Goal: Task Accomplishment & Management: Use online tool/utility

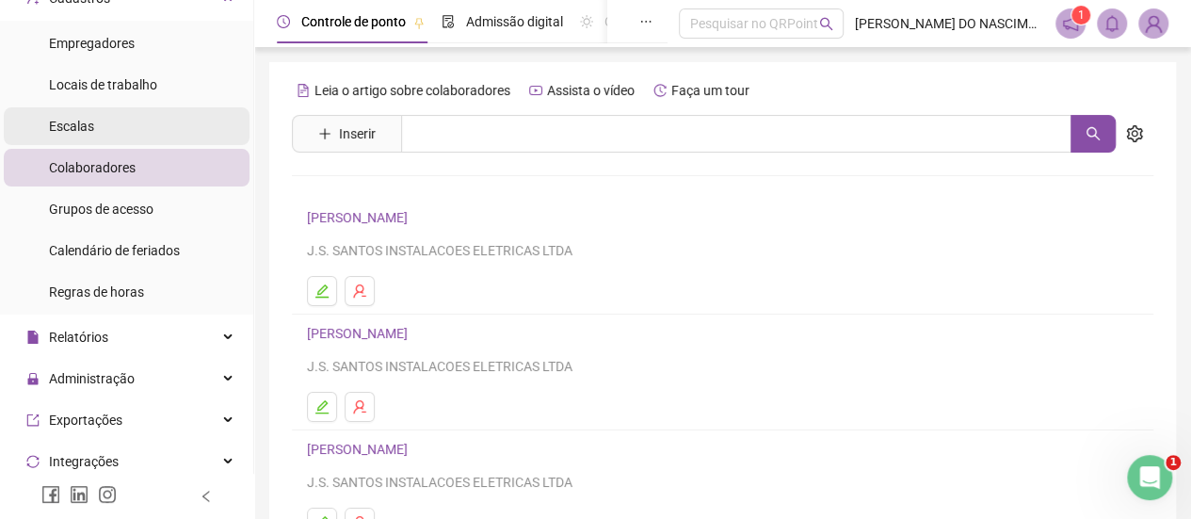
scroll to position [282, 0]
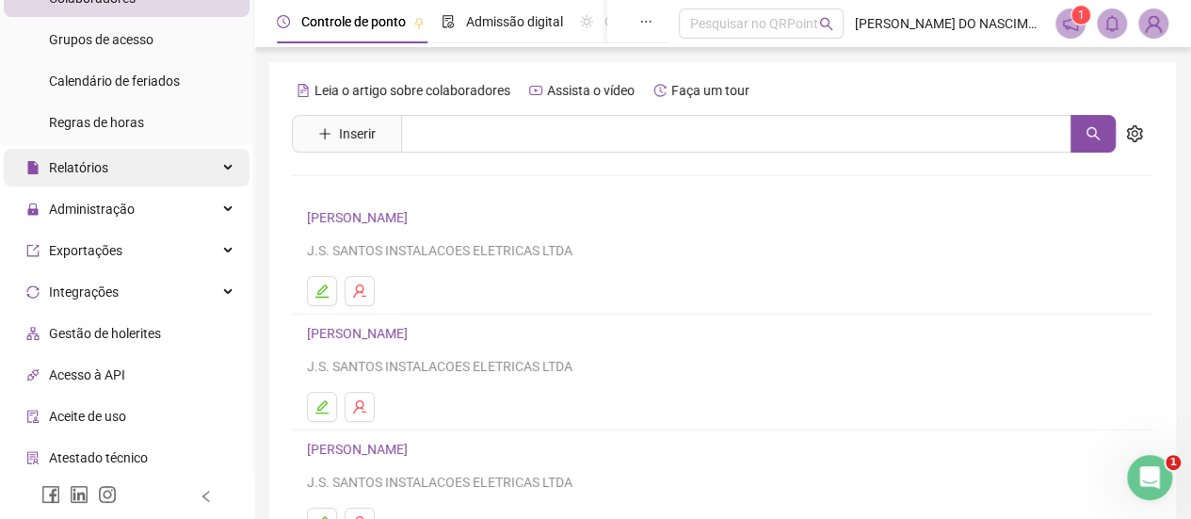
click at [101, 174] on span "Relatórios" at bounding box center [78, 167] width 59 height 15
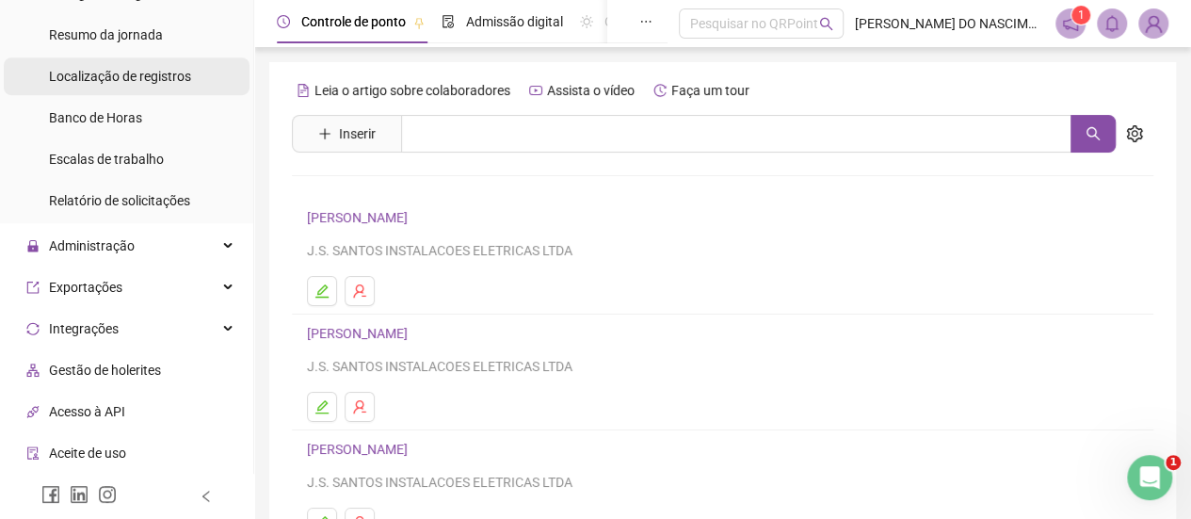
scroll to position [659, 0]
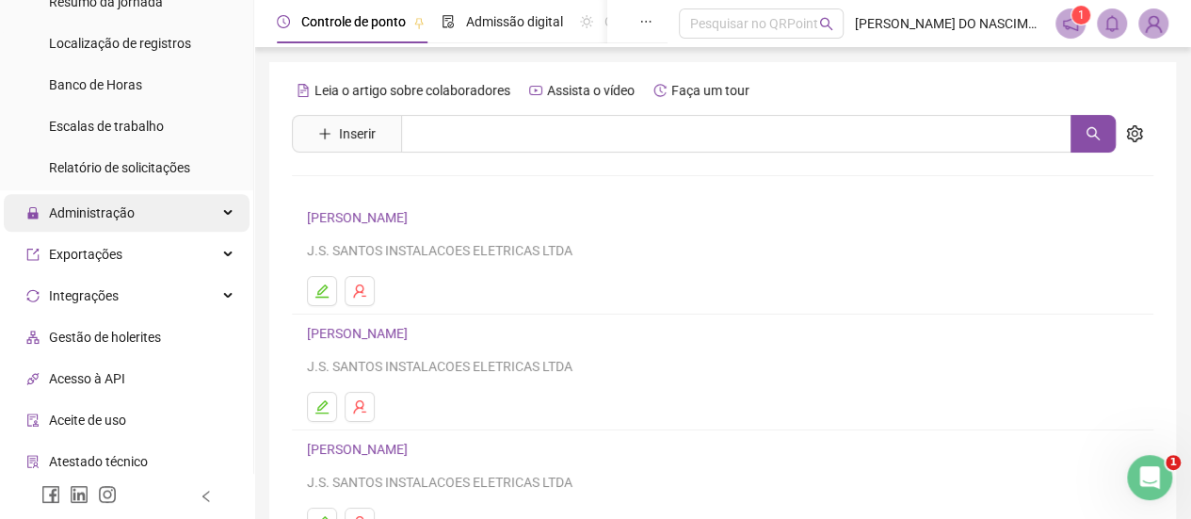
click at [96, 214] on span "Administração" at bounding box center [92, 212] width 86 height 15
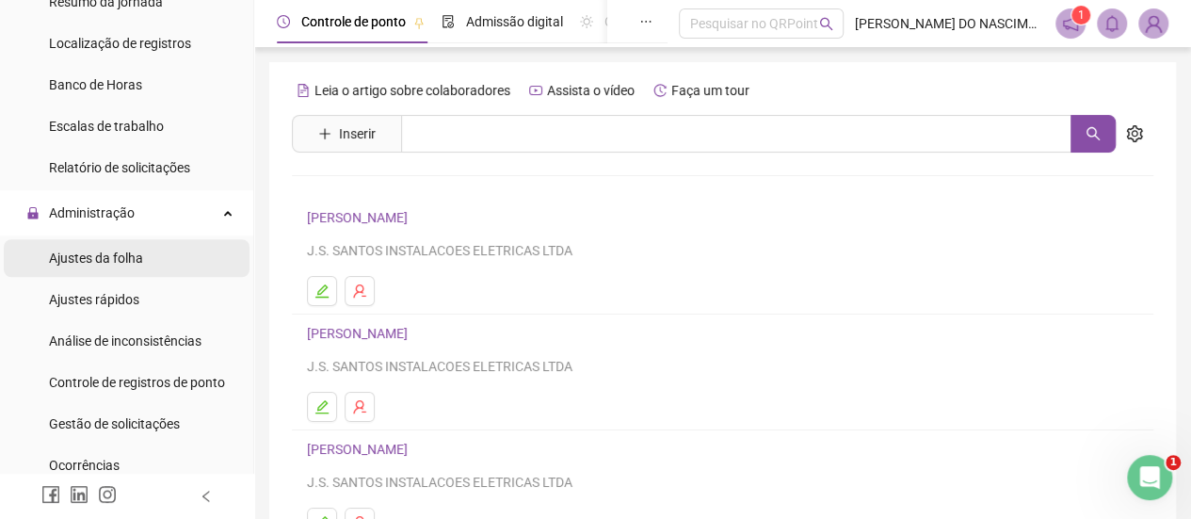
click at [79, 258] on span "Ajustes da folha" at bounding box center [96, 257] width 94 height 15
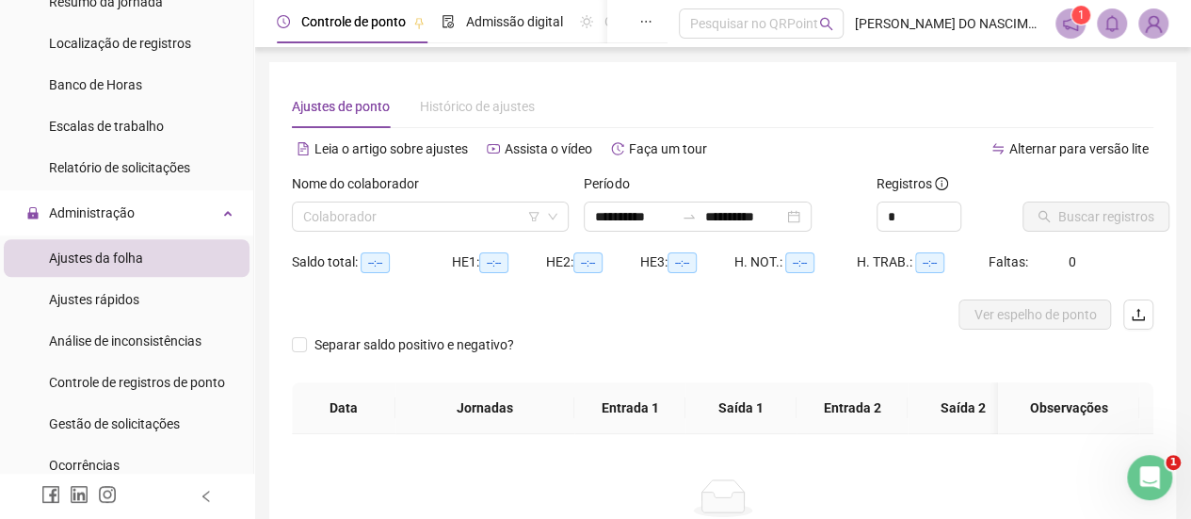
type input "**********"
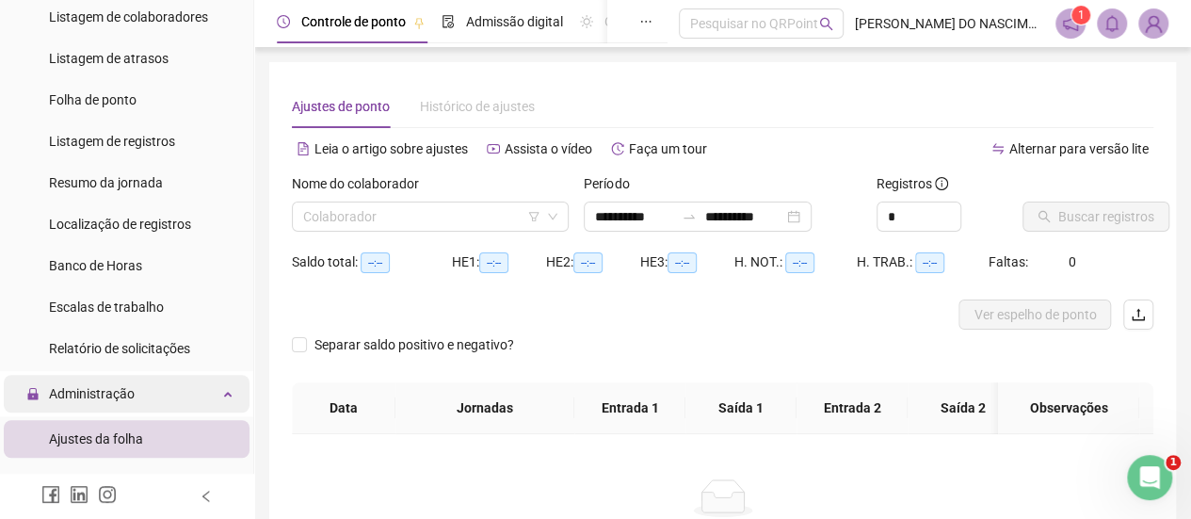
scroll to position [471, 0]
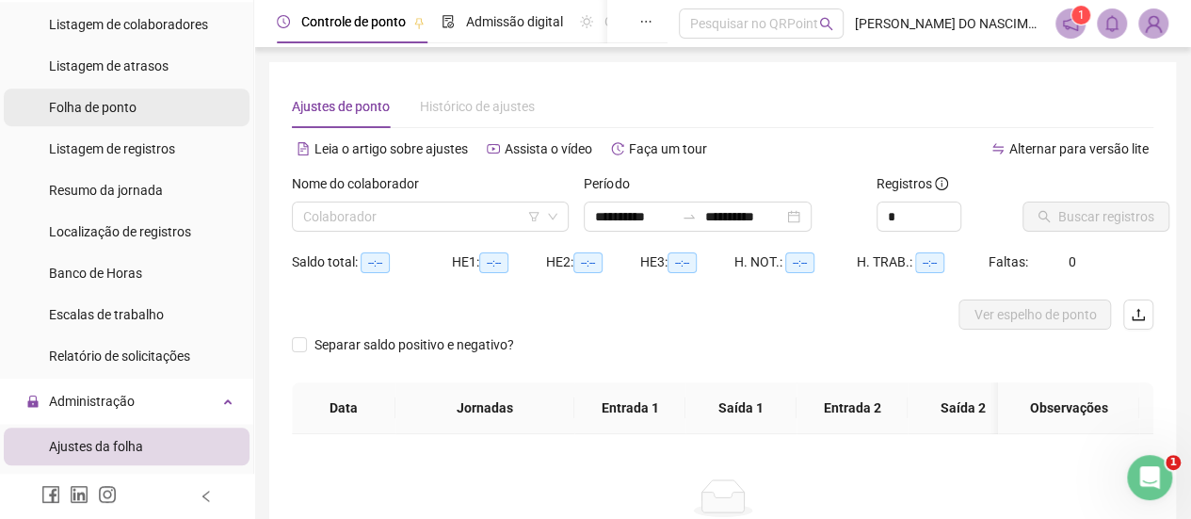
click at [104, 108] on span "Folha de ponto" at bounding box center [93, 107] width 88 height 15
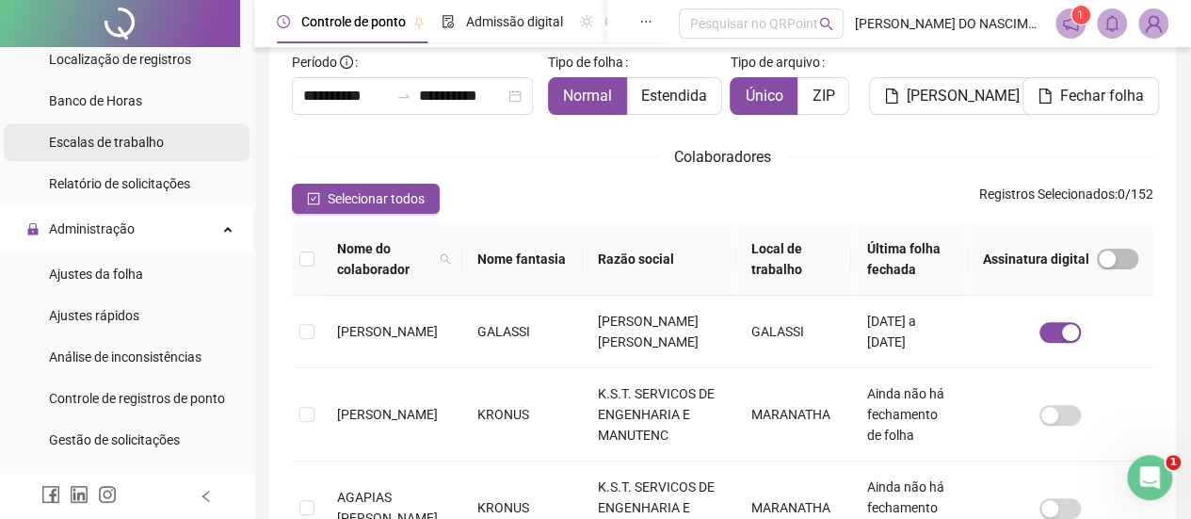
scroll to position [659, 0]
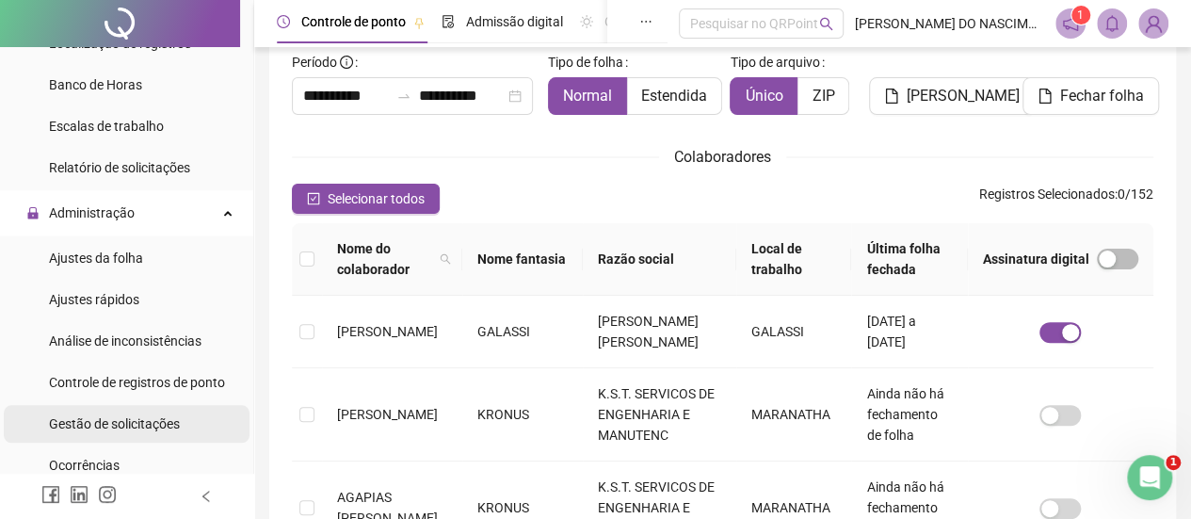
click at [121, 425] on span "Gestão de solicitações" at bounding box center [114, 423] width 131 height 15
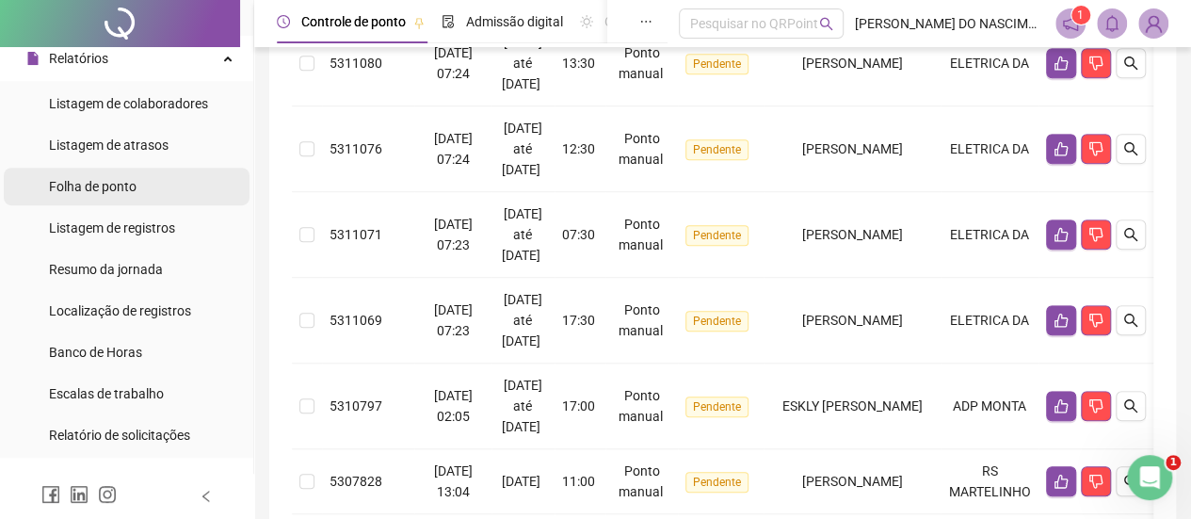
scroll to position [282, 0]
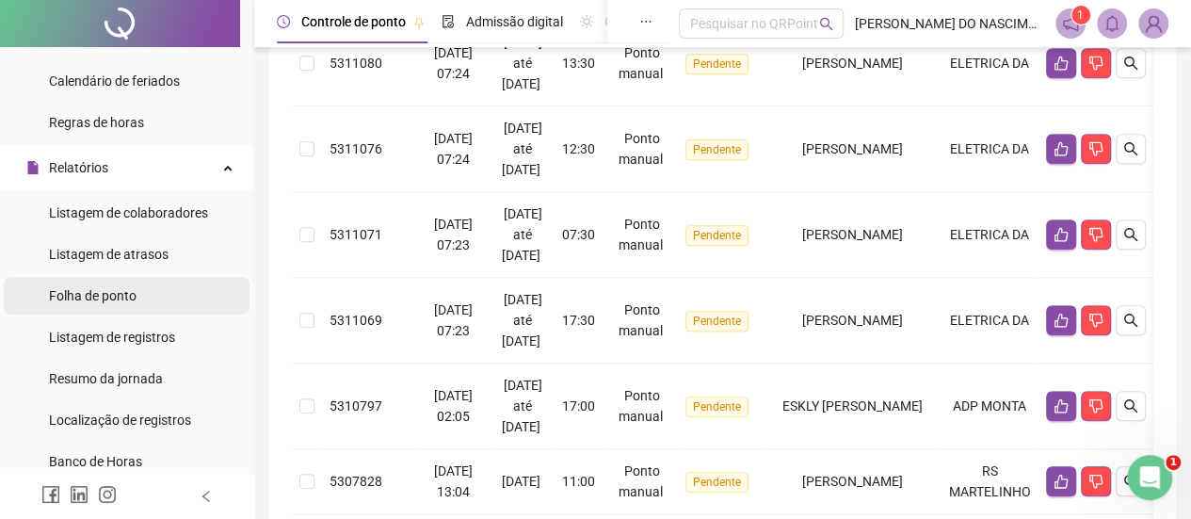
click at [98, 290] on span "Folha de ponto" at bounding box center [93, 295] width 88 height 15
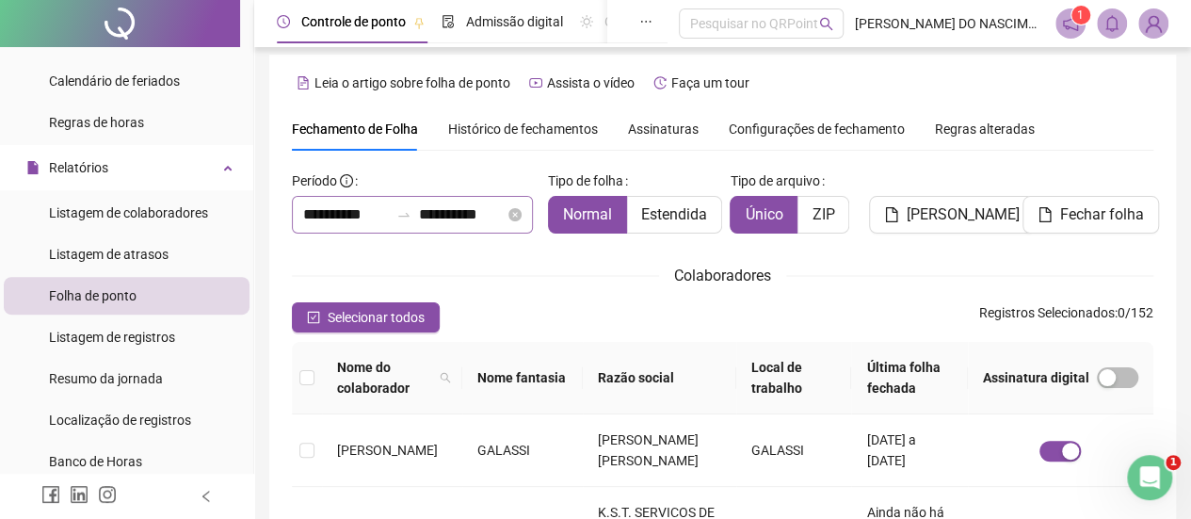
scroll to position [2, 0]
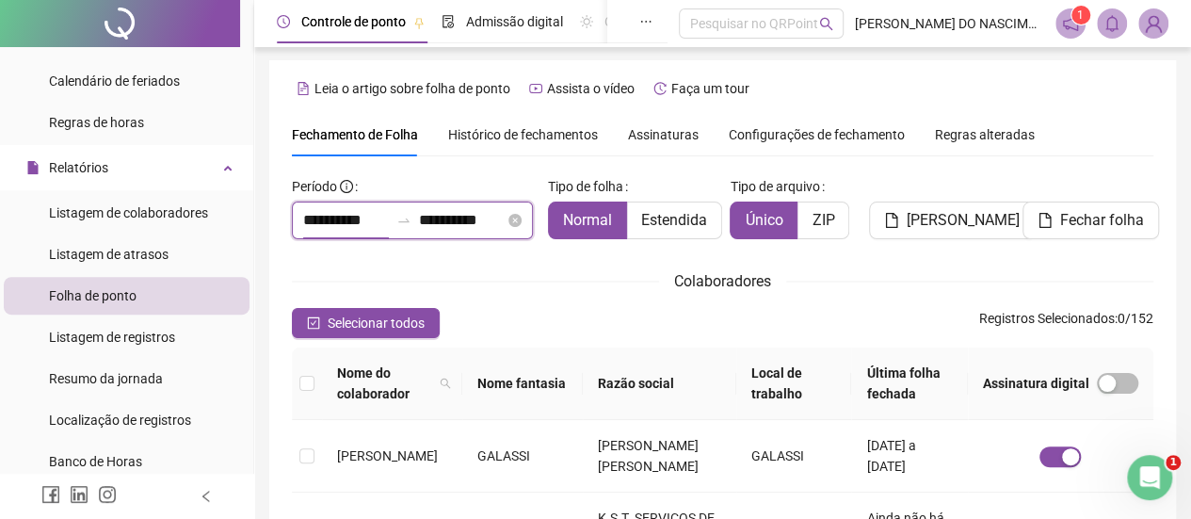
click at [334, 222] on input "**********" at bounding box center [346, 220] width 86 height 23
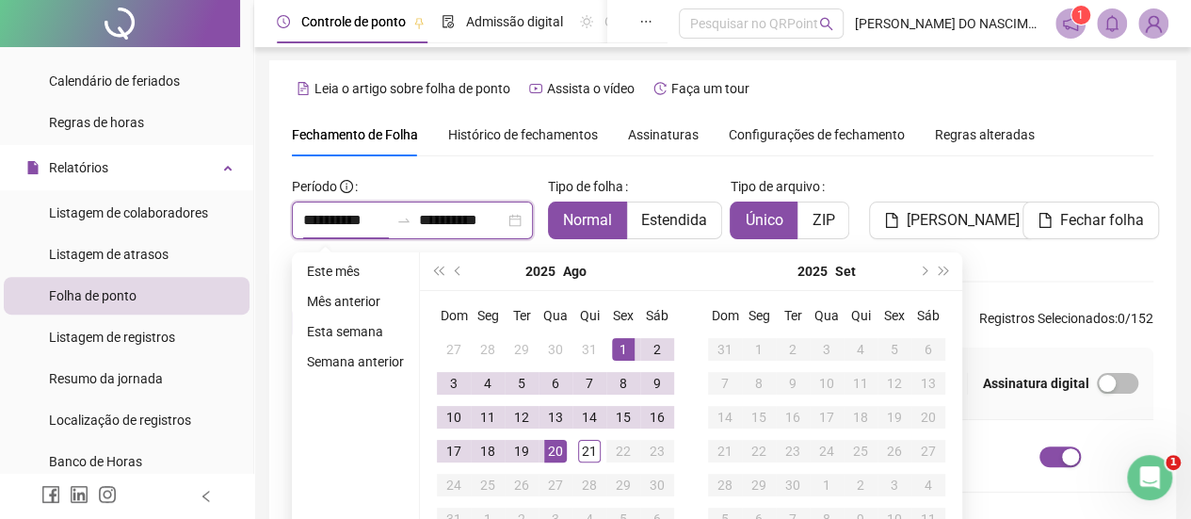
type input "**********"
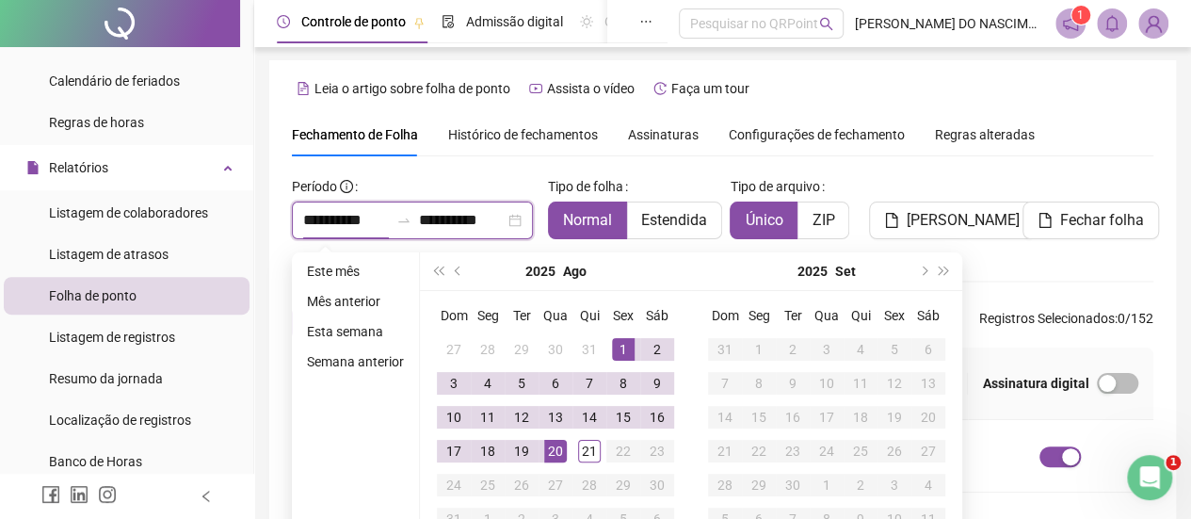
type input "**********"
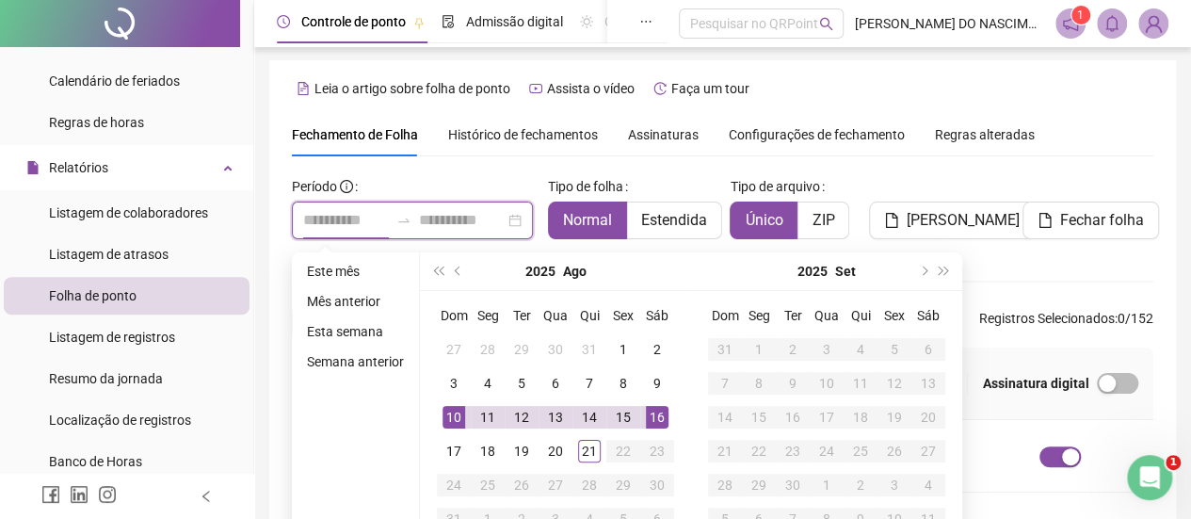
type input "**********"
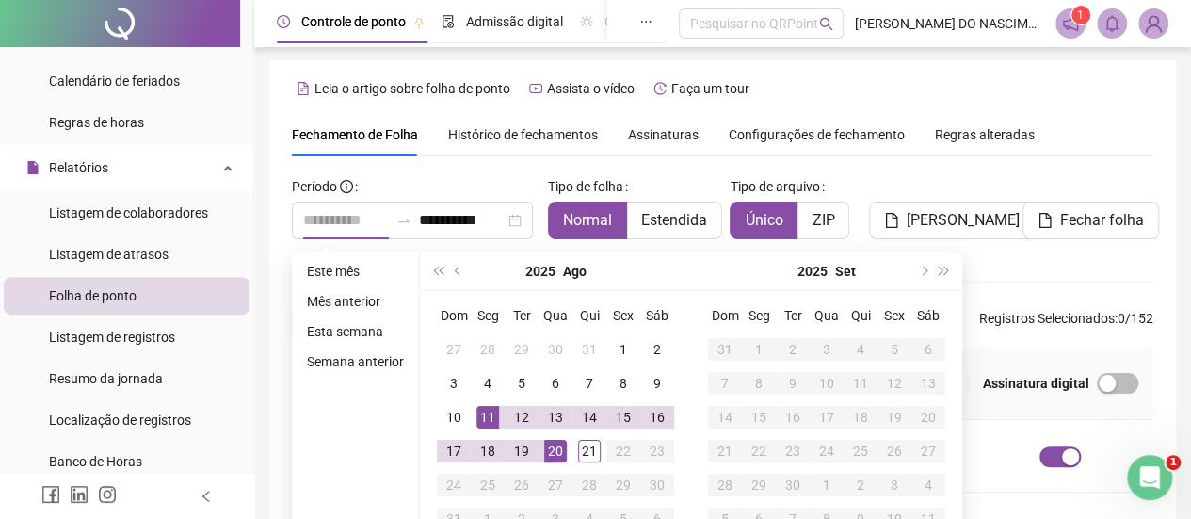
click at [491, 419] on div "11" at bounding box center [487, 417] width 23 height 23
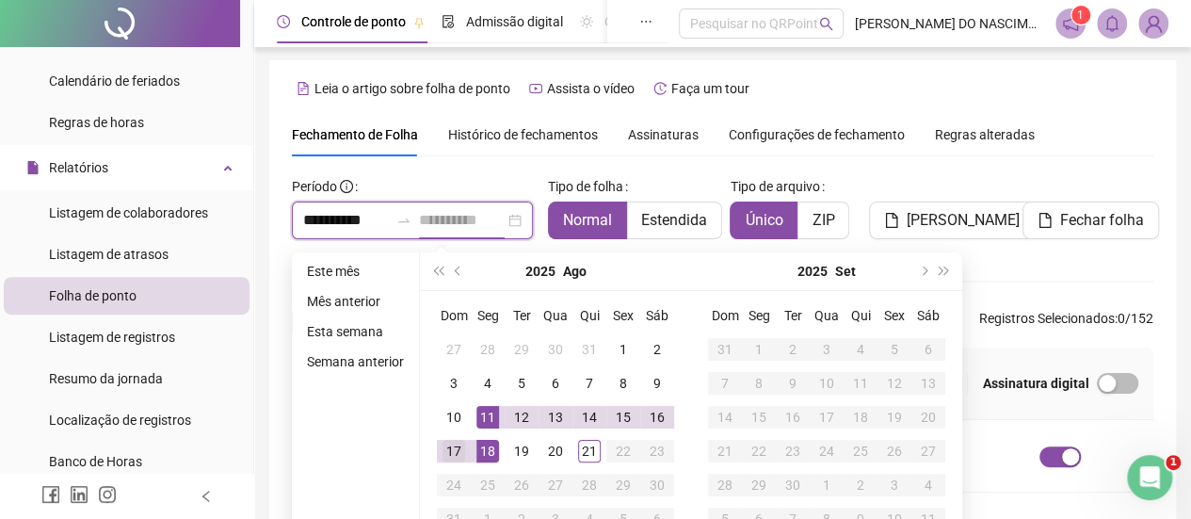
type input "**********"
click at [447, 449] on div "17" at bounding box center [453, 451] width 23 height 23
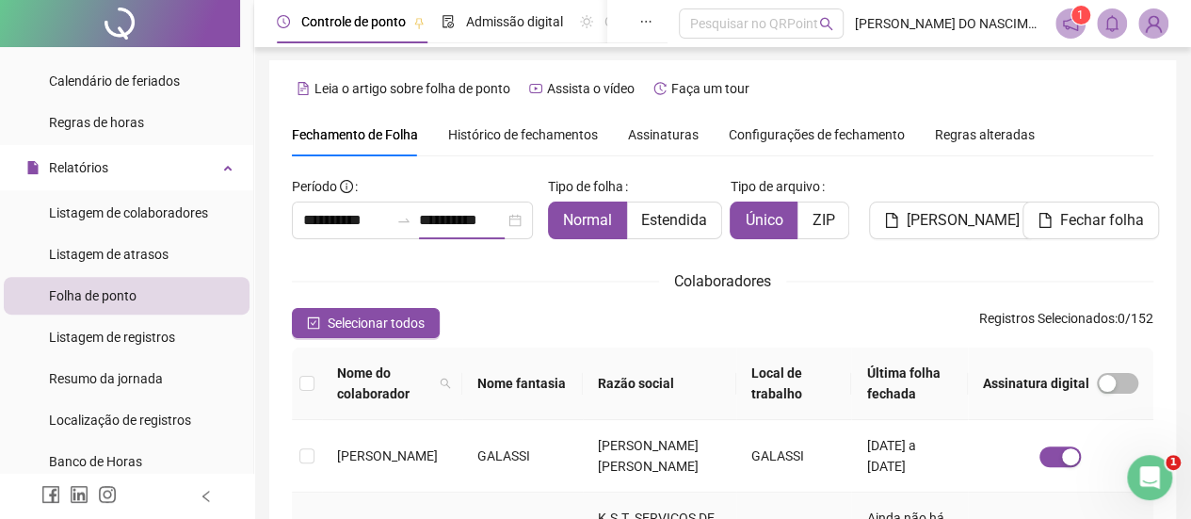
scroll to position [126, 0]
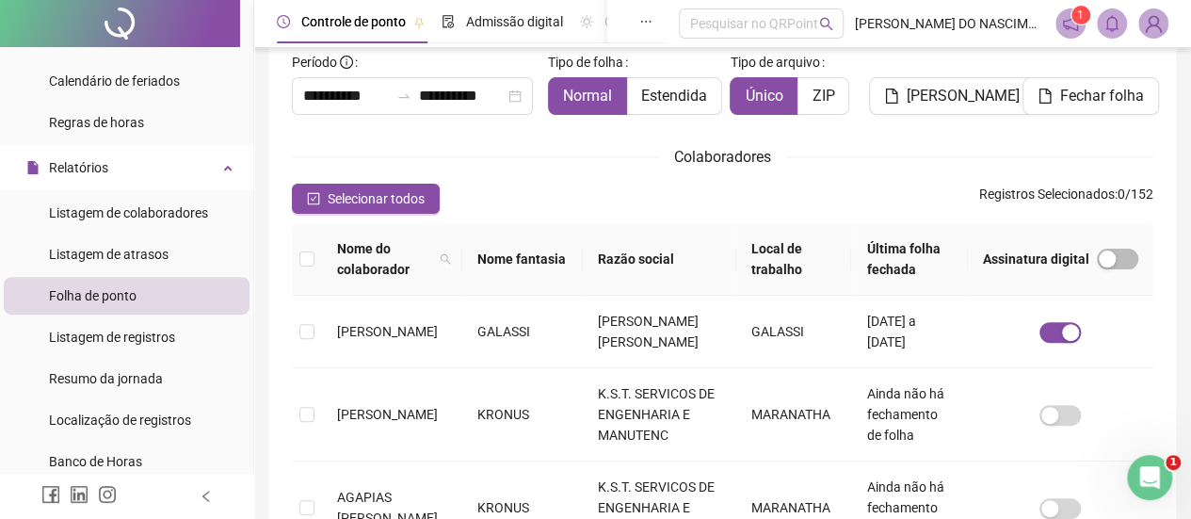
click at [582, 266] on th "Nome fantasia" at bounding box center [522, 259] width 121 height 72
click at [713, 253] on icon "filter" at bounding box center [718, 258] width 11 height 11
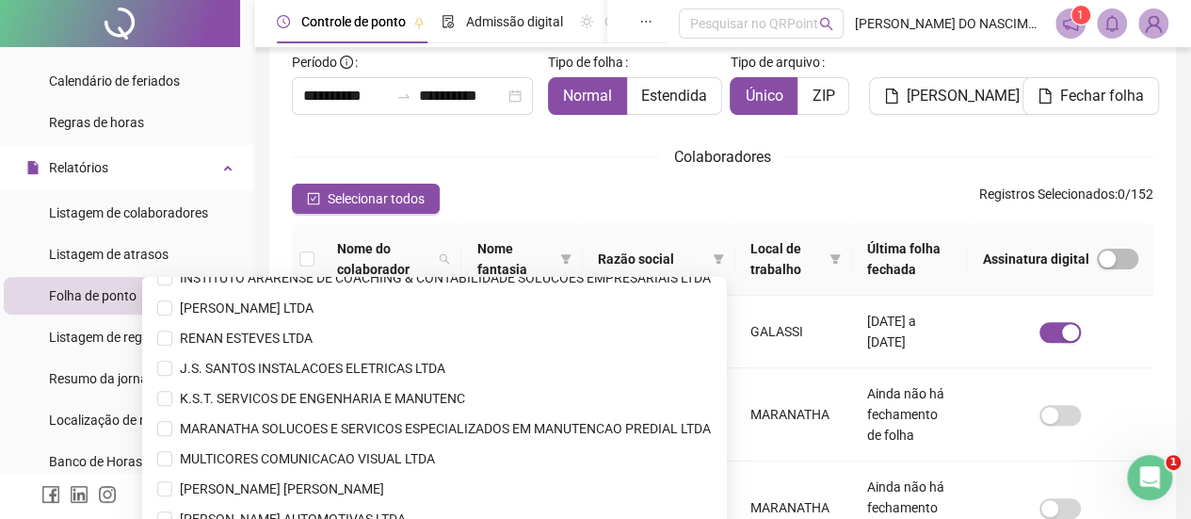
scroll to position [471, 0]
click at [263, 340] on span "RENAN ESTEVES LTDA" at bounding box center [242, 336] width 140 height 15
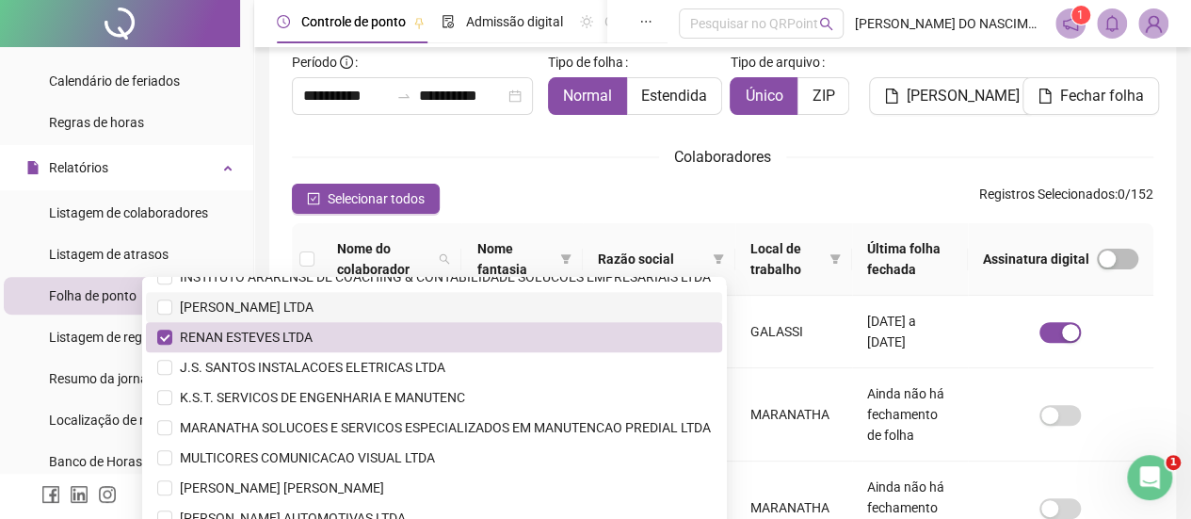
click at [271, 306] on span "[PERSON_NAME] LTDA" at bounding box center [242, 306] width 141 height 15
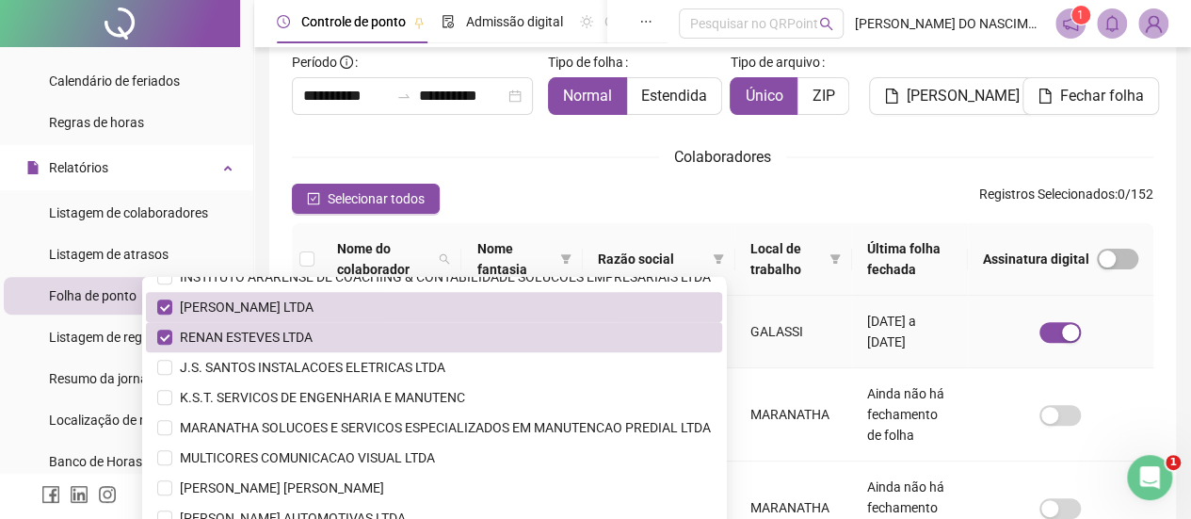
scroll to position [503, 0]
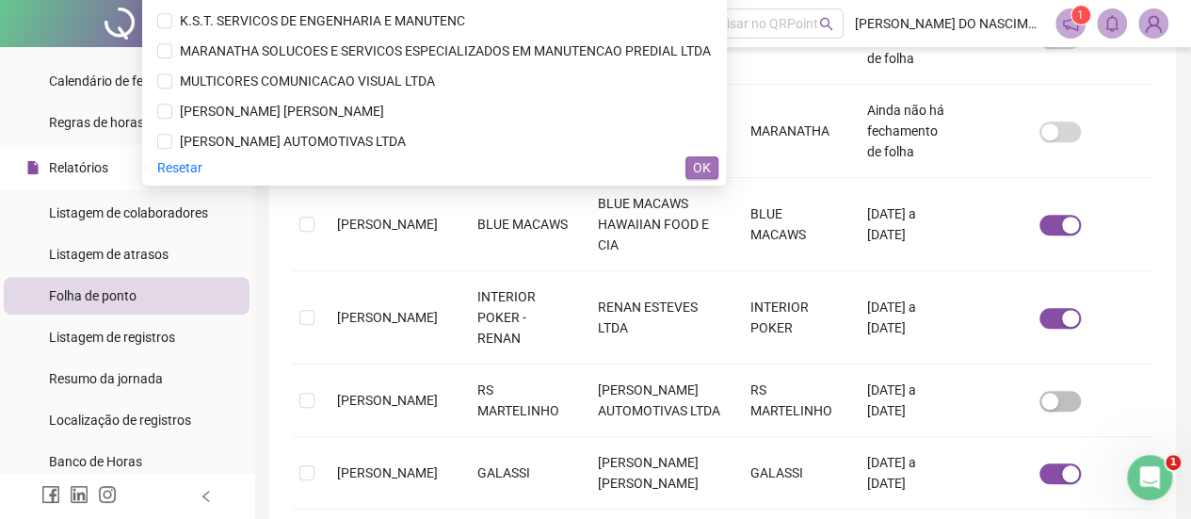
click at [698, 167] on span "OK" at bounding box center [702, 167] width 18 height 21
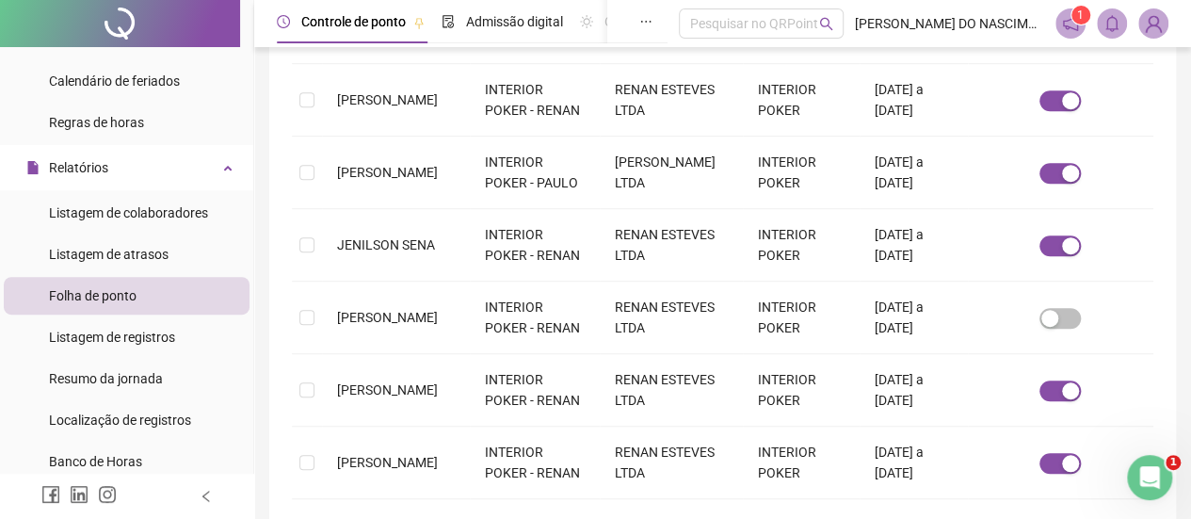
scroll to position [126, 0]
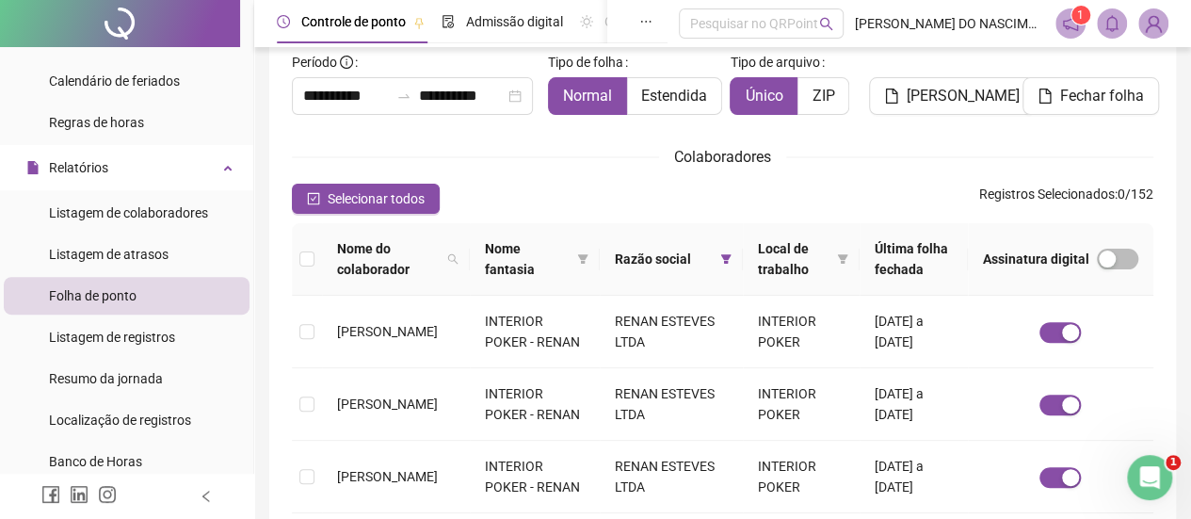
click at [260, 142] on div "**********" at bounding box center [722, 529] width 937 height 1310
click at [333, 201] on span "Selecionar todos" at bounding box center [376, 198] width 97 height 21
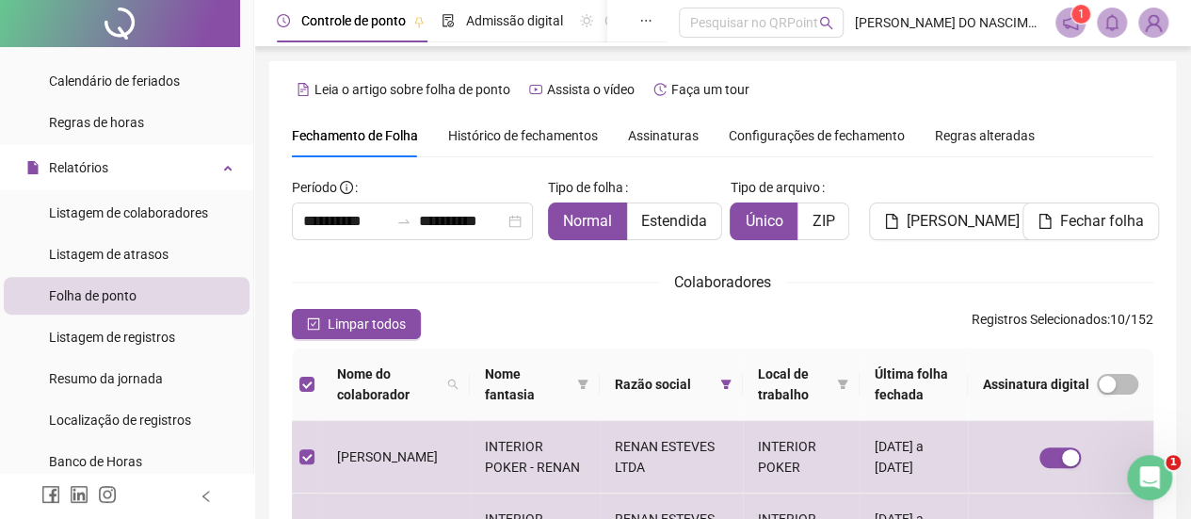
scroll to position [0, 0]
click at [909, 217] on span "[PERSON_NAME]" at bounding box center [963, 222] width 113 height 23
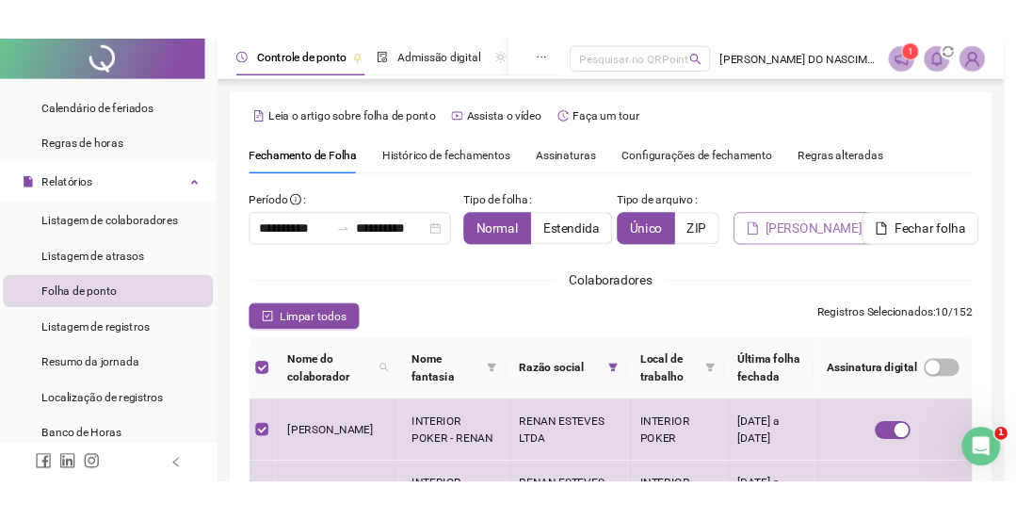
scroll to position [126, 0]
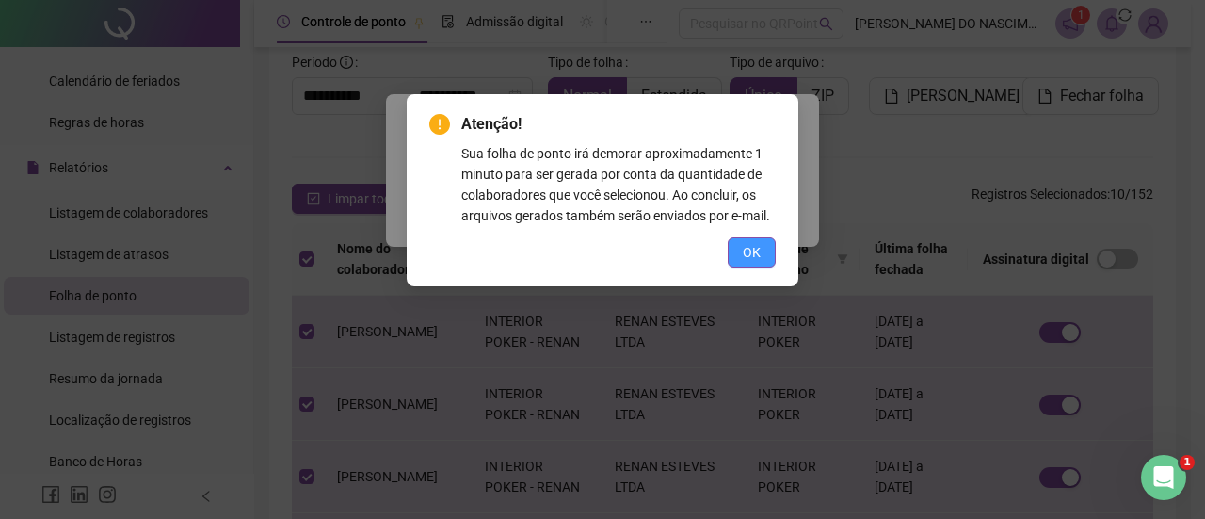
click at [754, 255] on span "OK" at bounding box center [752, 252] width 18 height 21
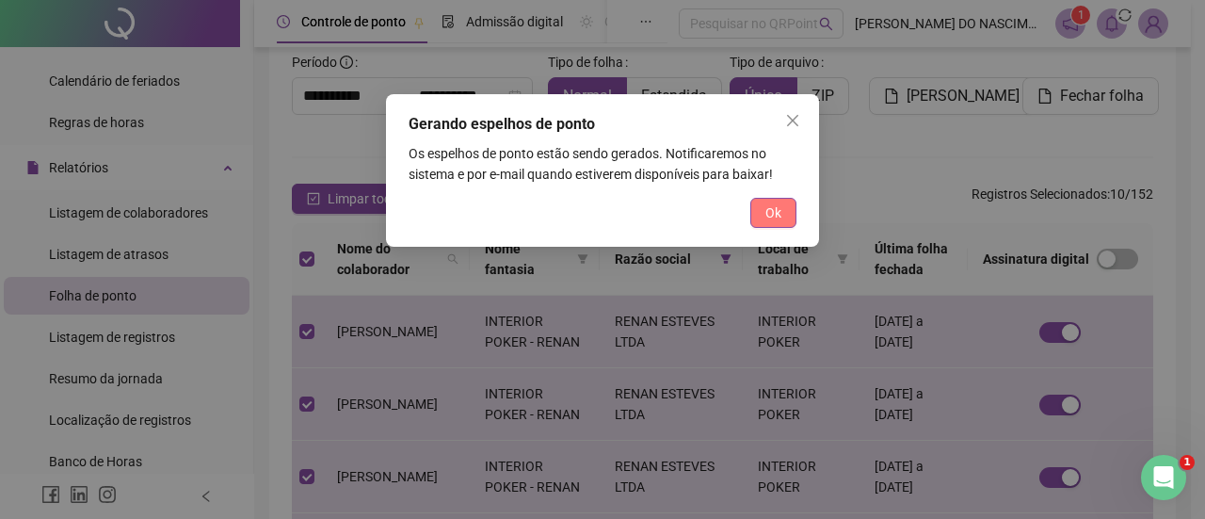
click at [772, 216] on span "Ok" at bounding box center [773, 212] width 16 height 21
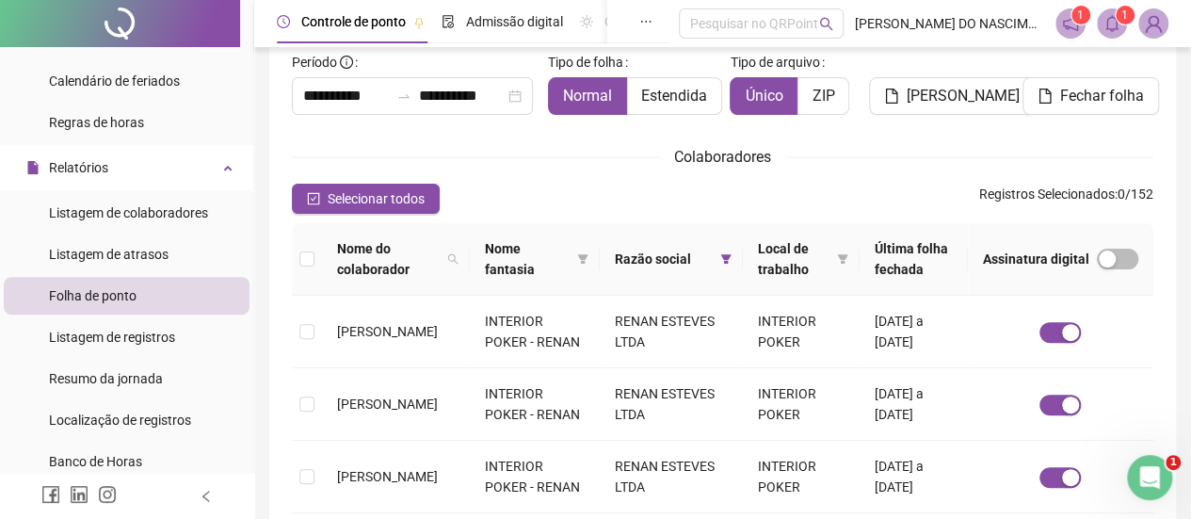
click at [1117, 27] on icon "bell" at bounding box center [1111, 23] width 13 height 17
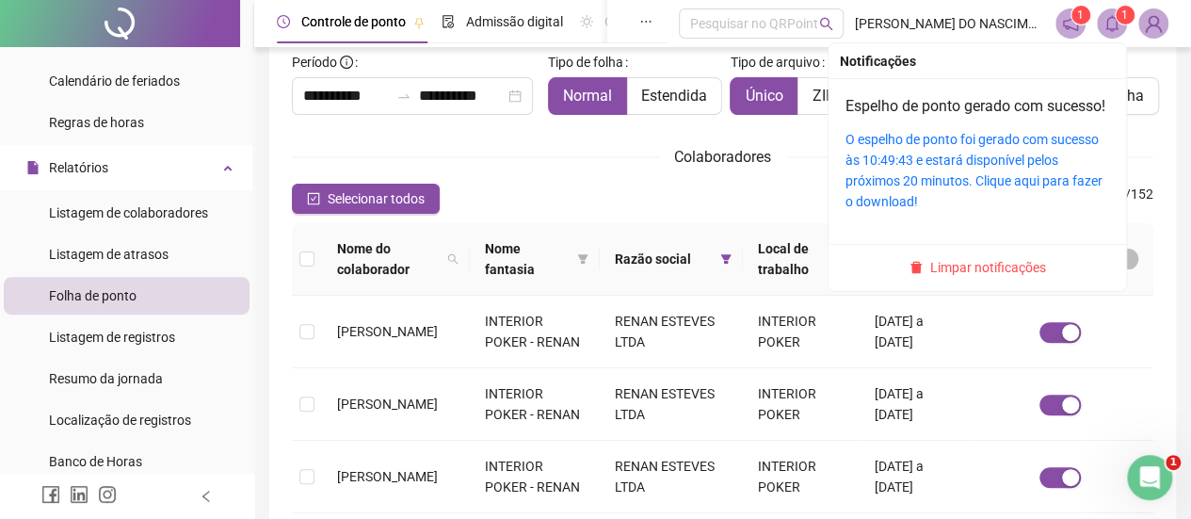
click at [981, 170] on div "O espelho de ponto foi gerado com sucesso às 10:49:43 e estará disponível pelos…" at bounding box center [977, 170] width 264 height 83
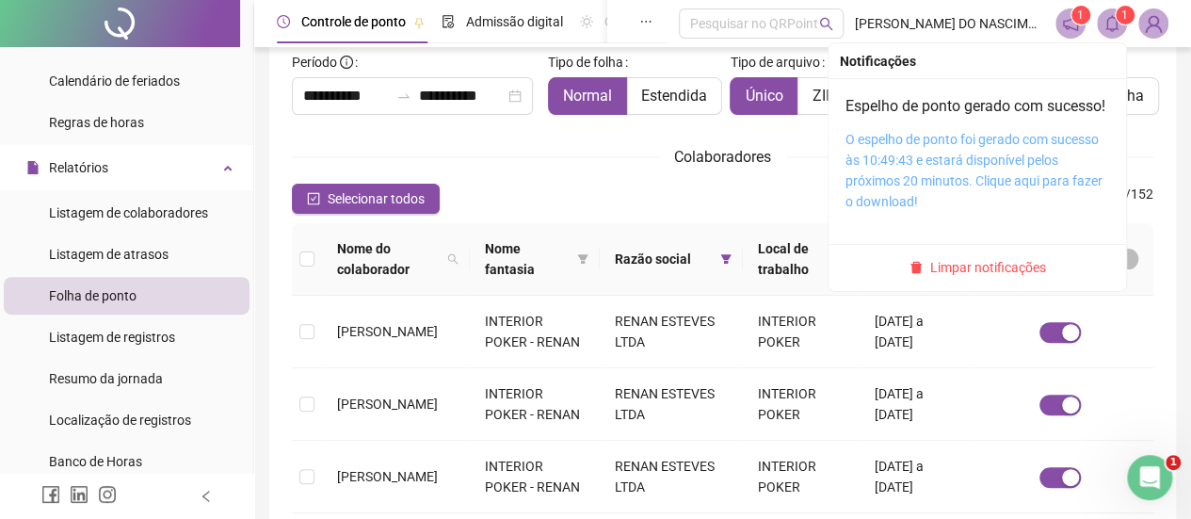
click at [979, 178] on link "O espelho de ponto foi gerado com sucesso às 10:49:43 e estará disponível pelos…" at bounding box center [973, 170] width 257 height 77
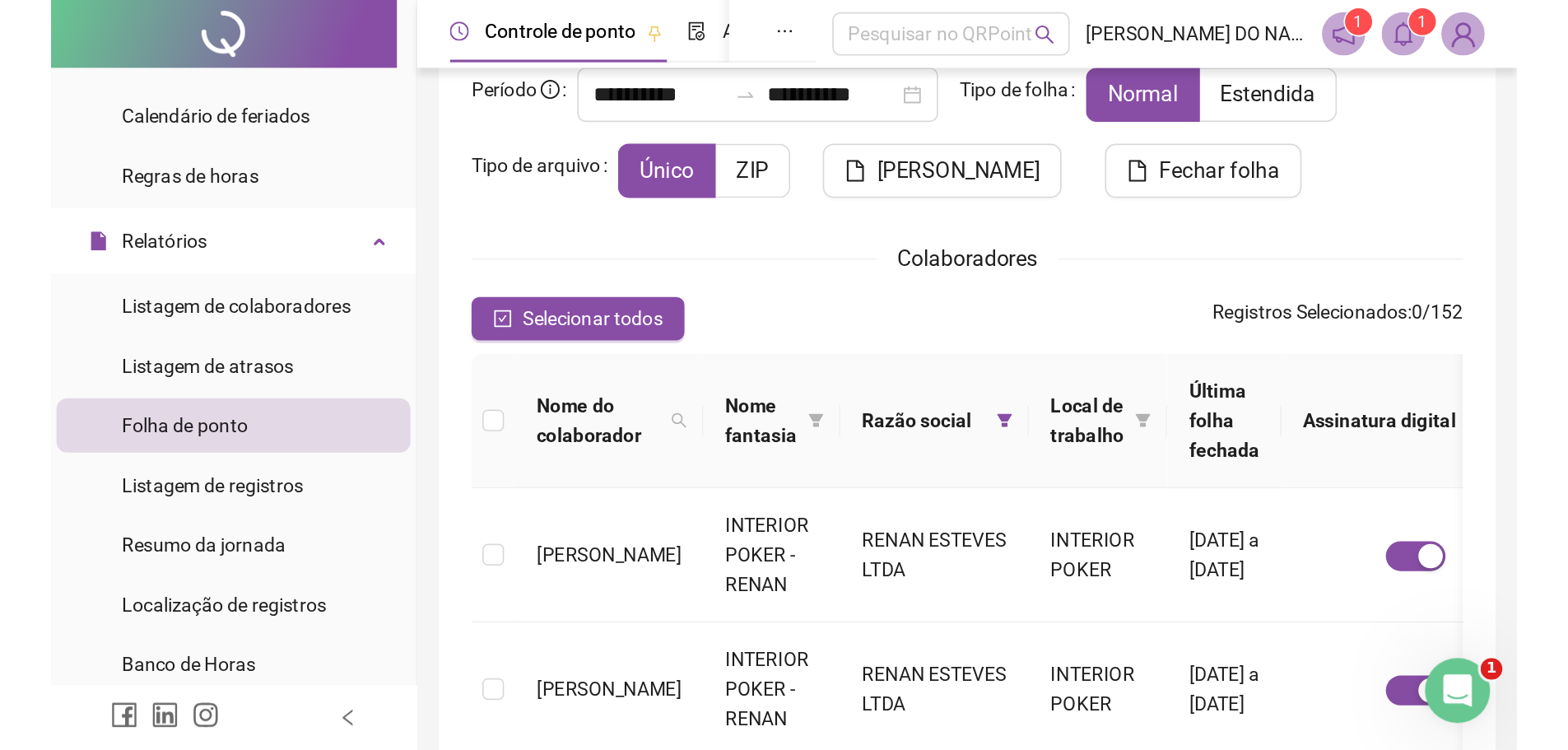
scroll to position [247, 0]
